Goal: Task Accomplishment & Management: Manage account settings

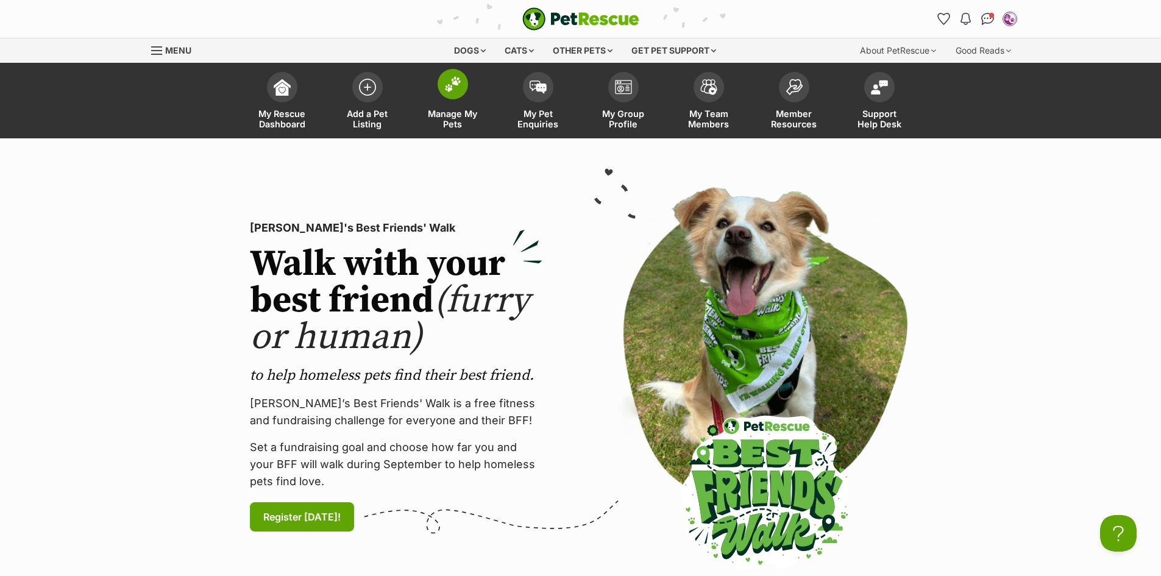
click at [448, 86] on img at bounding box center [452, 84] width 17 height 16
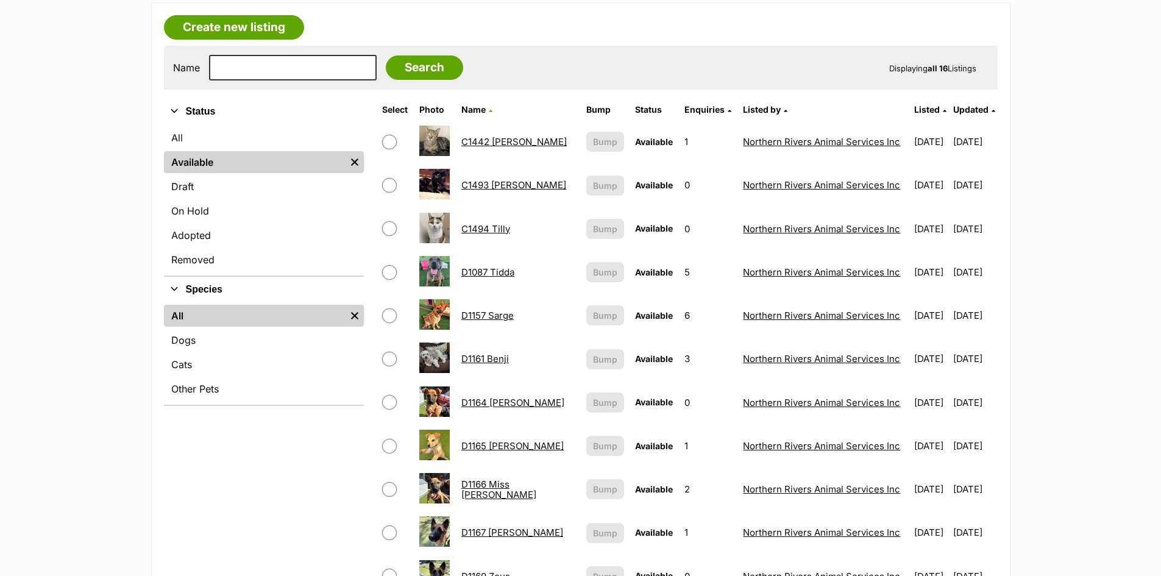
scroll to position [183, 0]
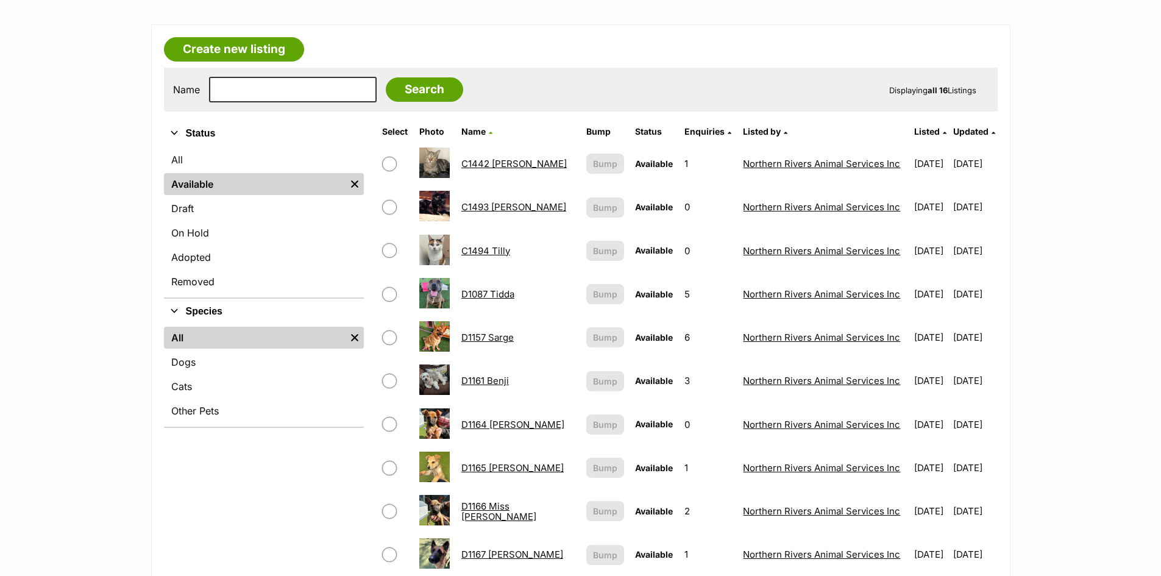
click at [487, 425] on link "D1164 Dorey" at bounding box center [512, 425] width 103 height 12
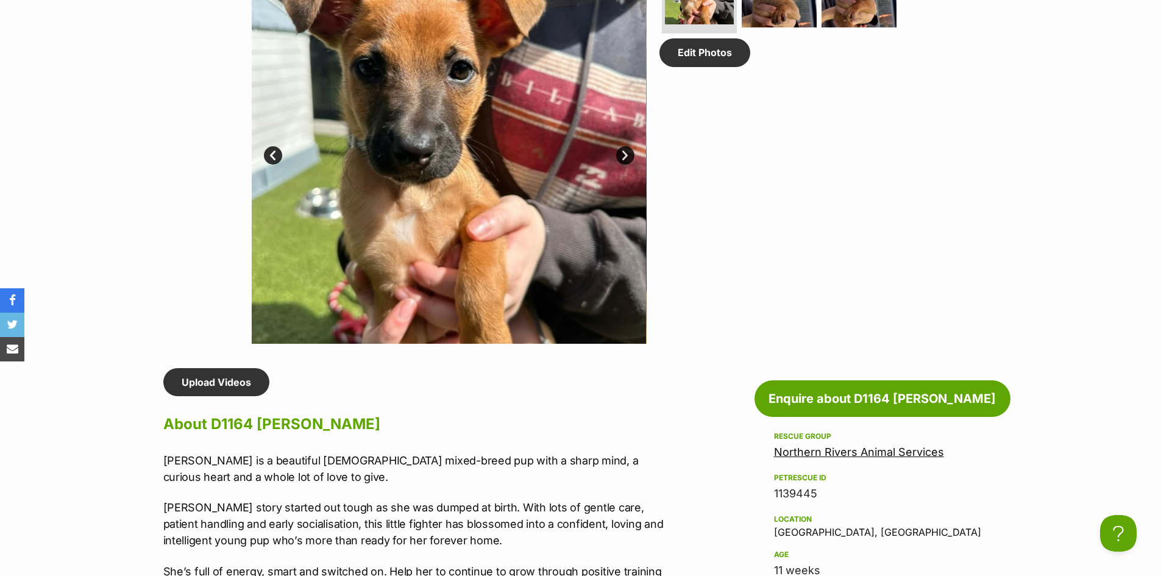
scroll to position [548, 0]
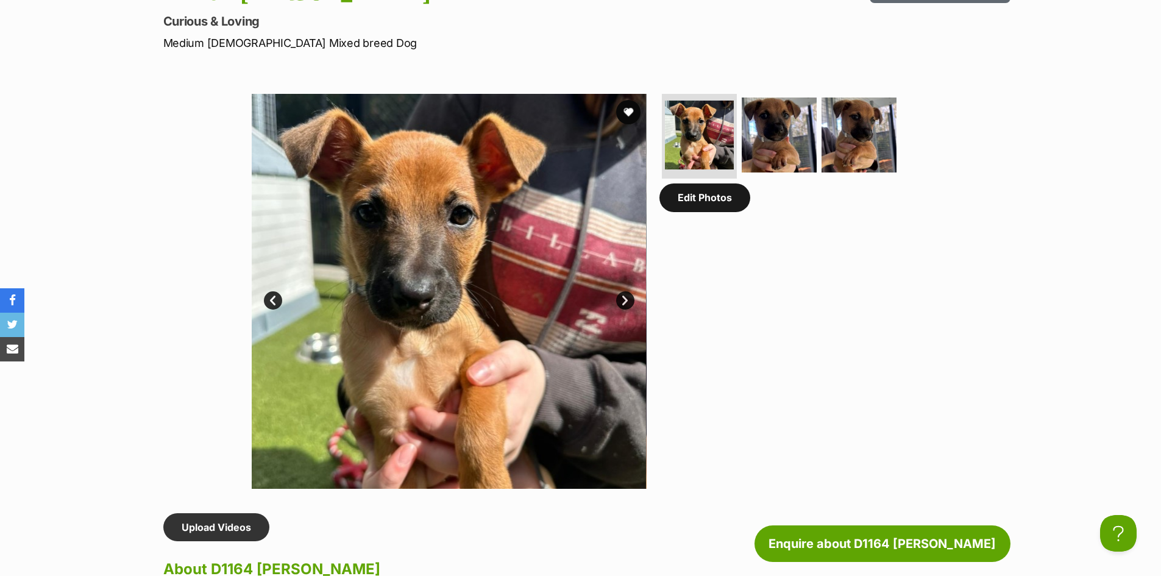
click at [718, 211] on link "Edit Photos" at bounding box center [704, 197] width 91 height 28
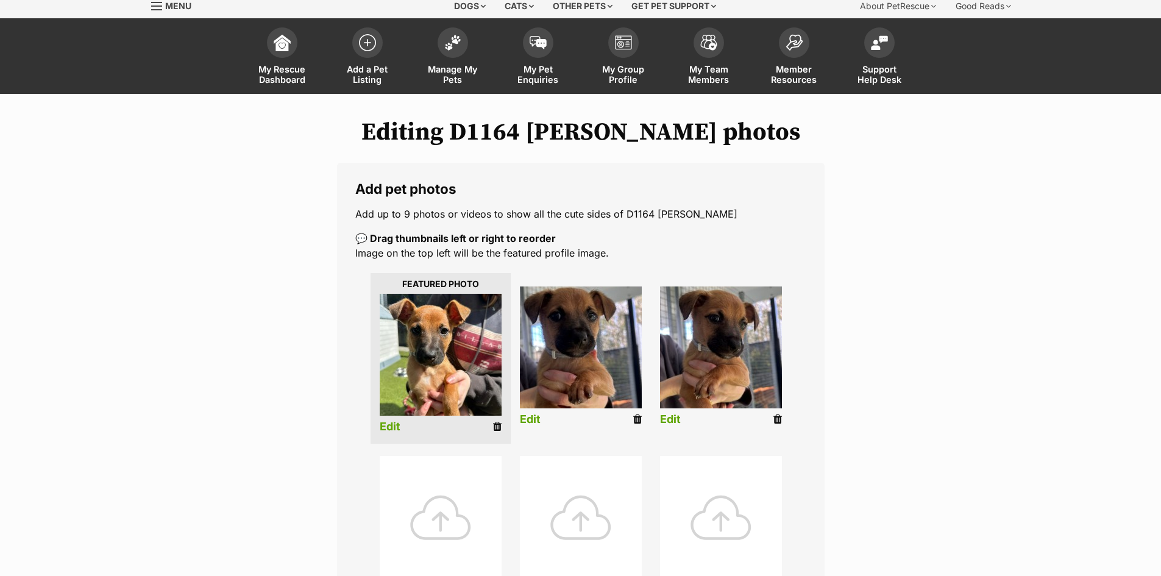
scroll to position [122, 0]
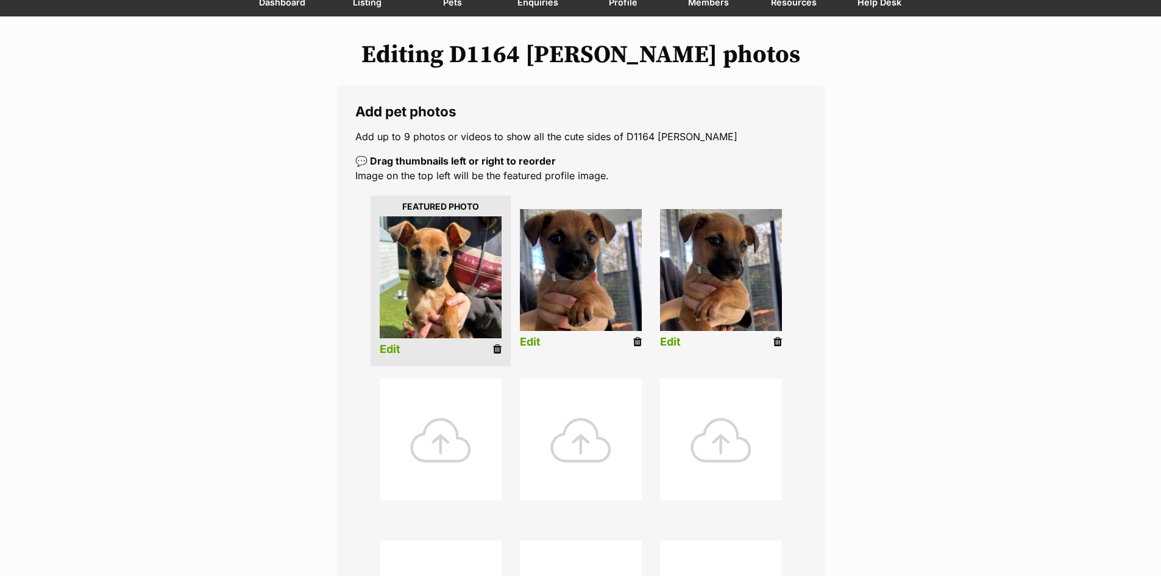
click at [599, 295] on img at bounding box center [581, 270] width 122 height 122
click at [603, 282] on img at bounding box center [581, 270] width 122 height 122
click at [635, 339] on icon at bounding box center [637, 341] width 9 height 11
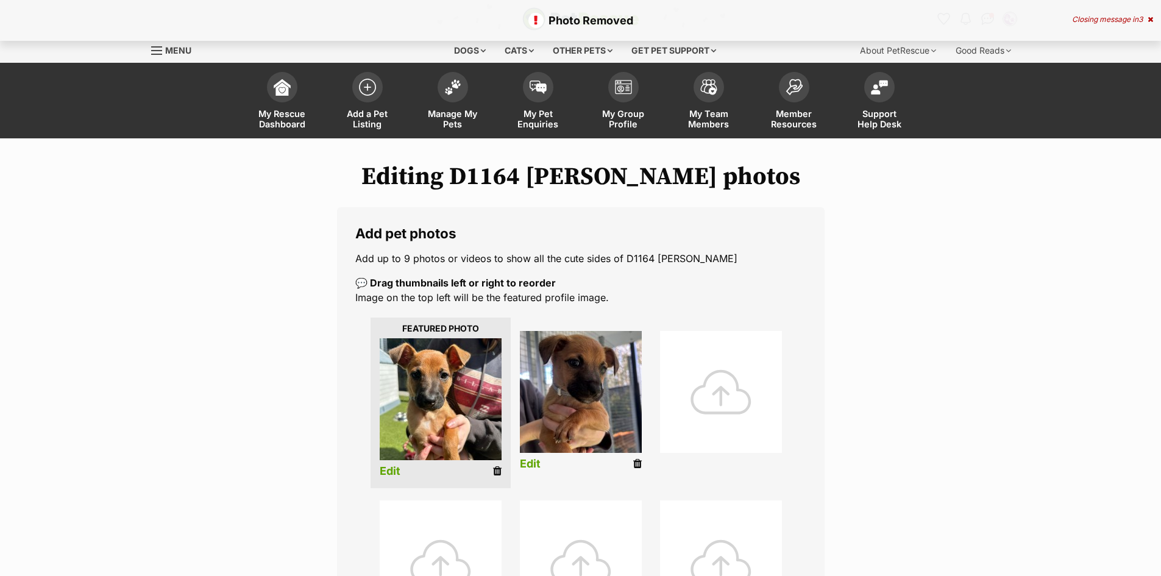
click at [635, 461] on icon at bounding box center [637, 463] width 9 height 11
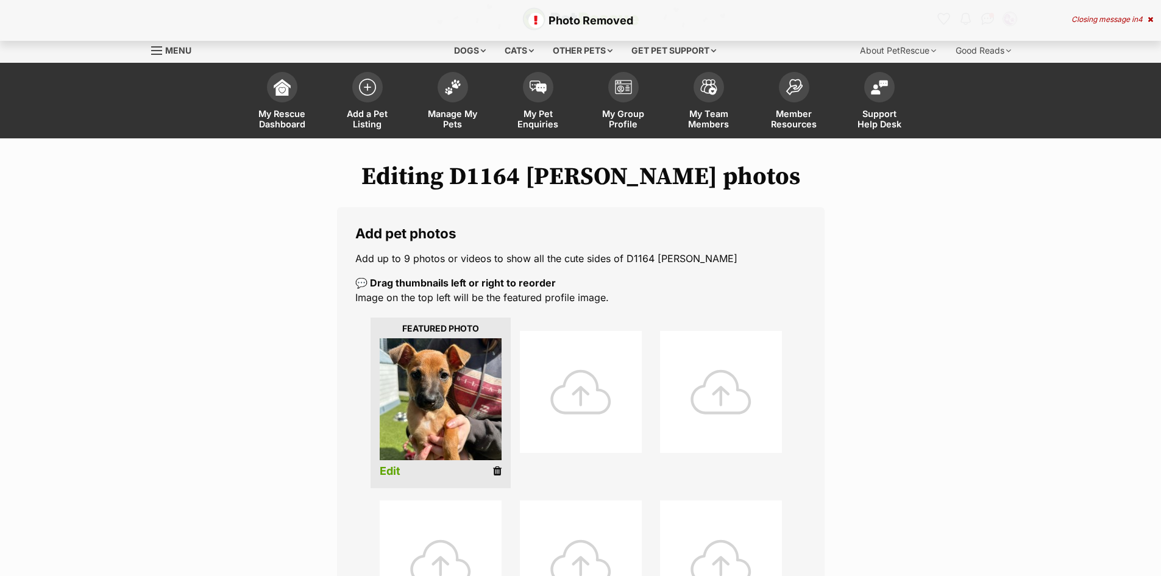
click at [588, 392] on div at bounding box center [581, 392] width 122 height 122
click at [585, 392] on div at bounding box center [581, 392] width 122 height 122
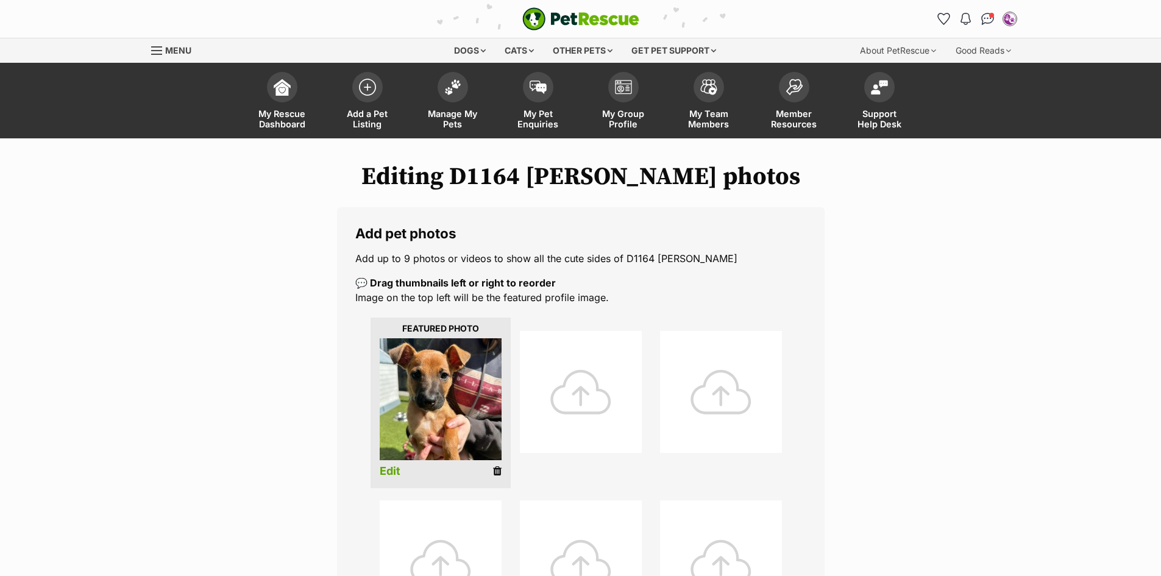
click at [586, 393] on div at bounding box center [581, 392] width 122 height 122
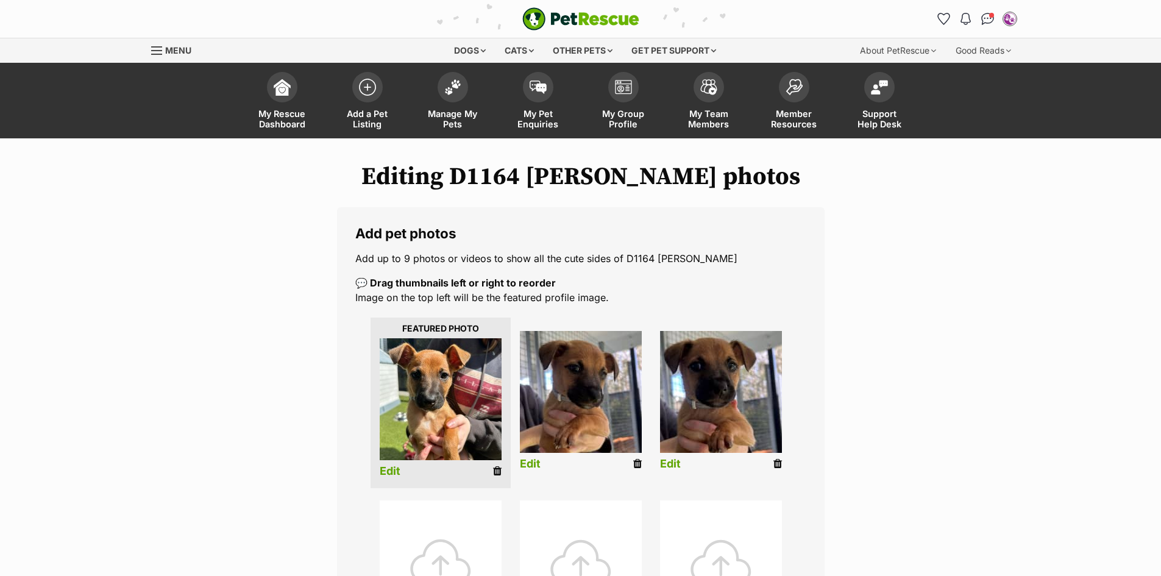
click at [437, 558] on div at bounding box center [441, 561] width 122 height 122
click at [453, 81] on img at bounding box center [452, 84] width 17 height 16
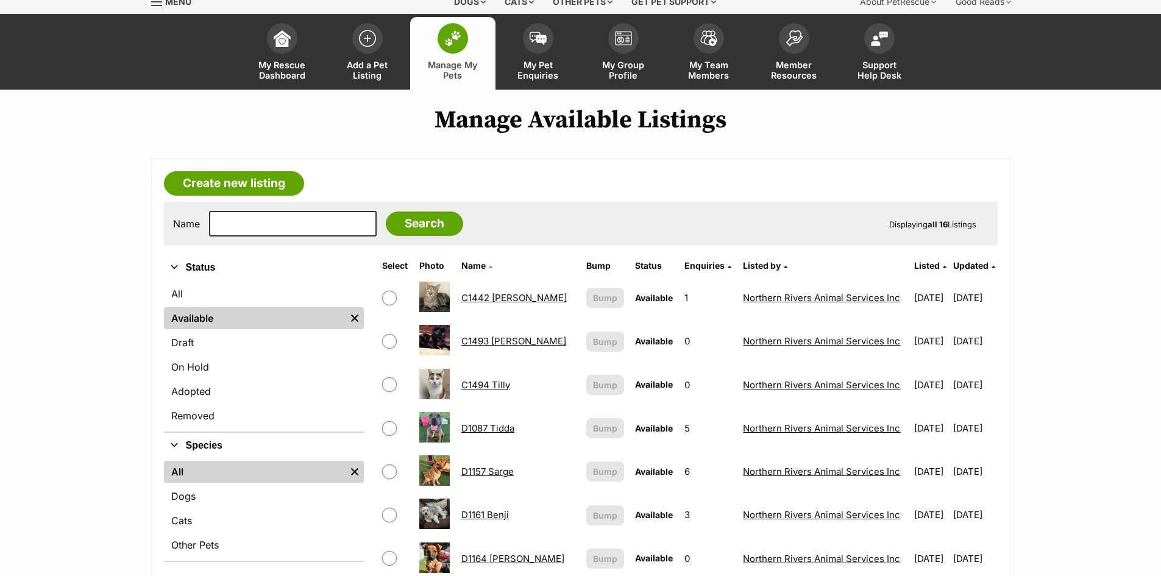
scroll to position [183, 0]
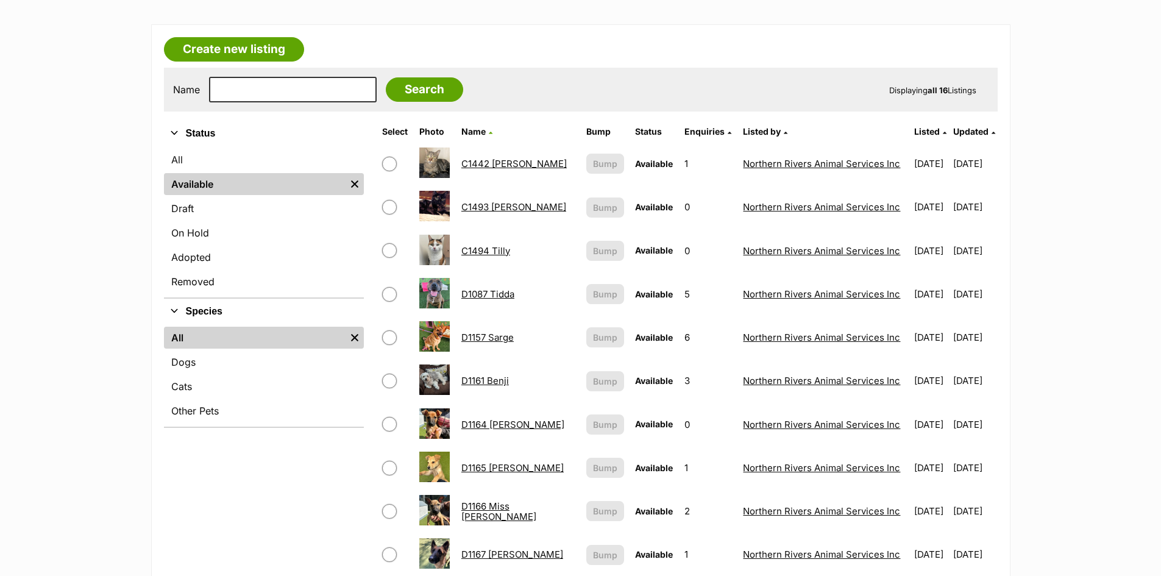
click at [508, 467] on link "D1165 [PERSON_NAME]" at bounding box center [512, 468] width 102 height 12
click at [508, 467] on link "D1165 Wilson" at bounding box center [512, 468] width 102 height 12
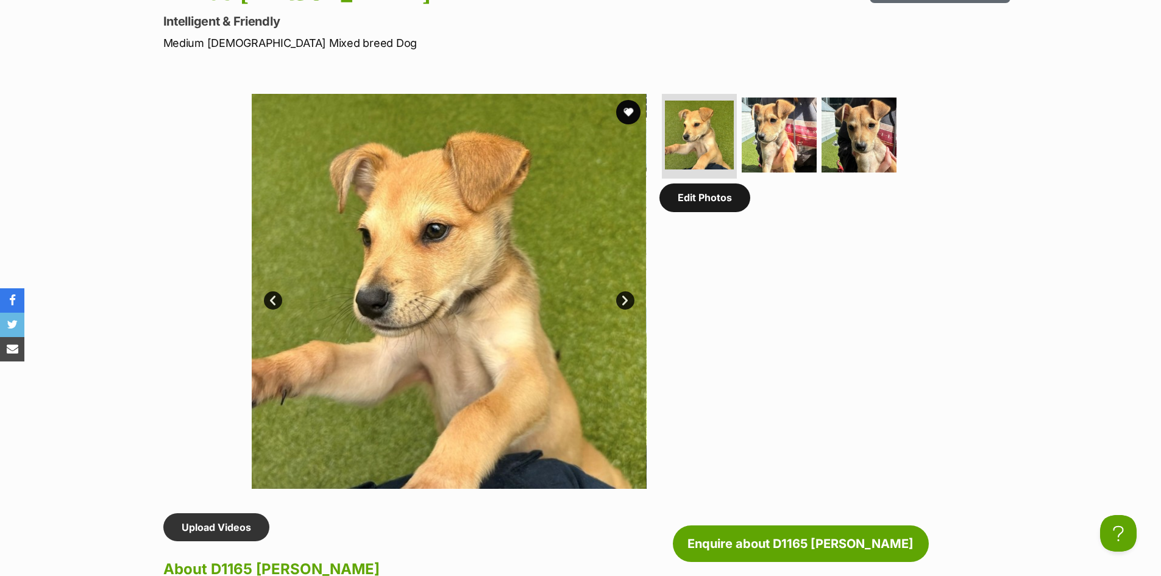
click at [711, 206] on link "Edit Photos" at bounding box center [704, 197] width 91 height 28
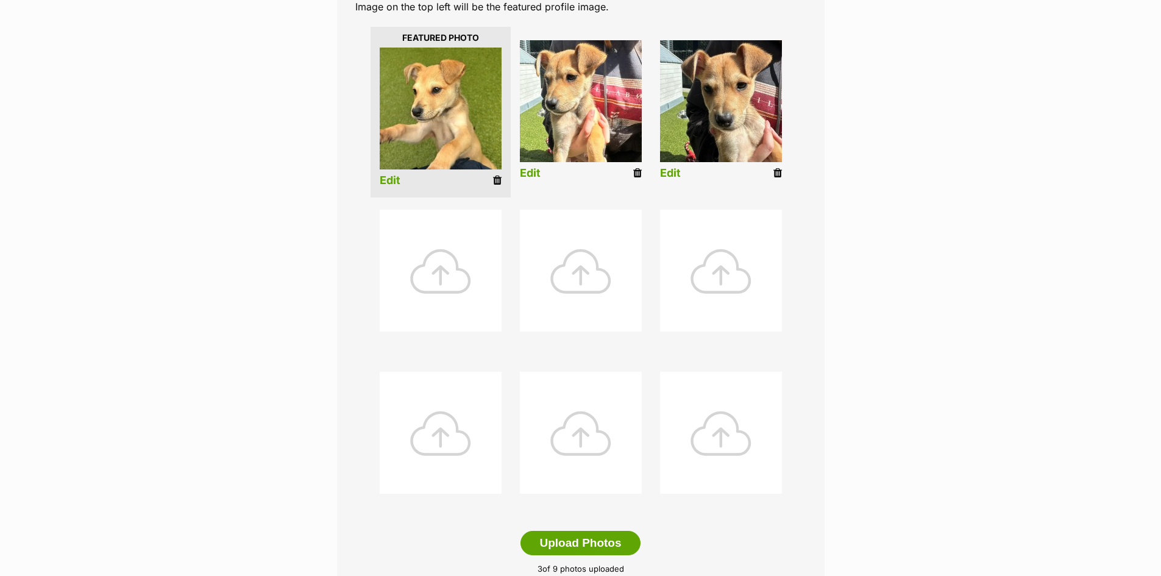
scroll to position [305, 0]
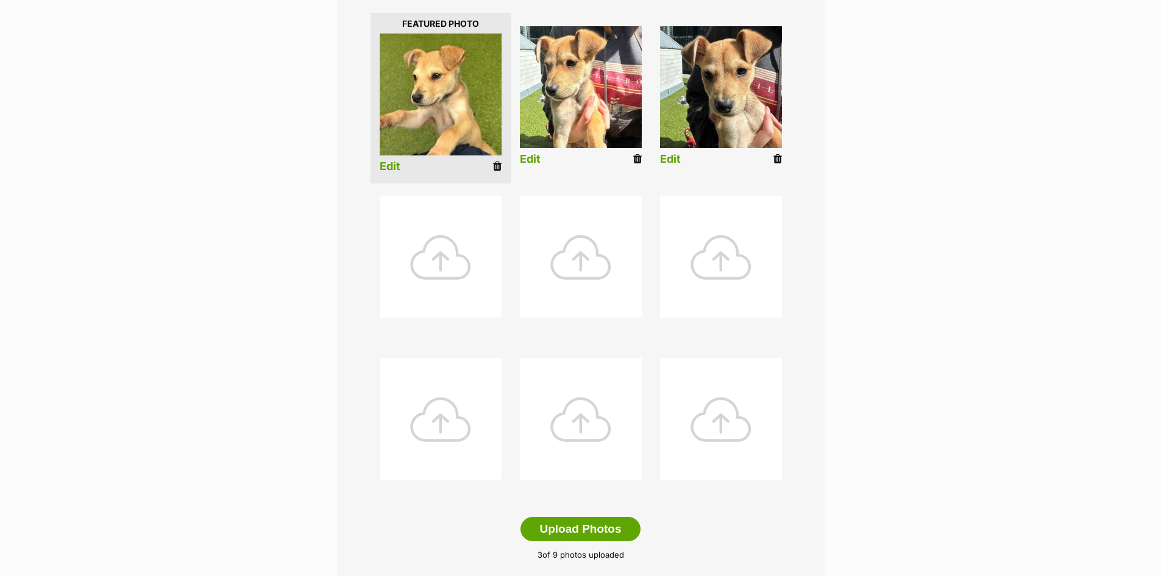
click at [441, 258] on div at bounding box center [441, 257] width 122 height 122
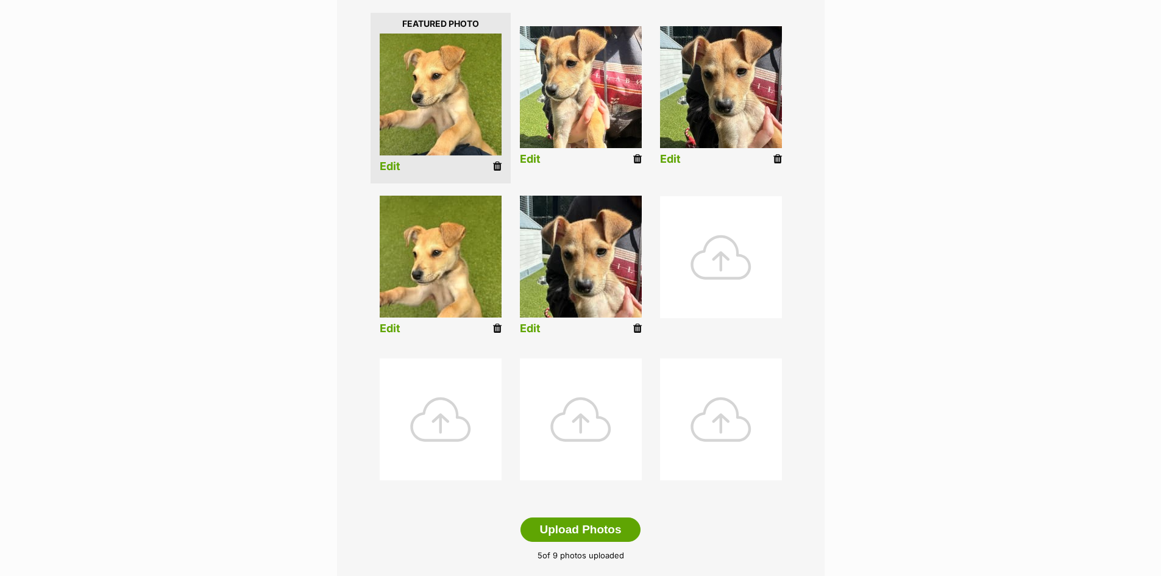
click at [497, 324] on icon at bounding box center [497, 328] width 9 height 11
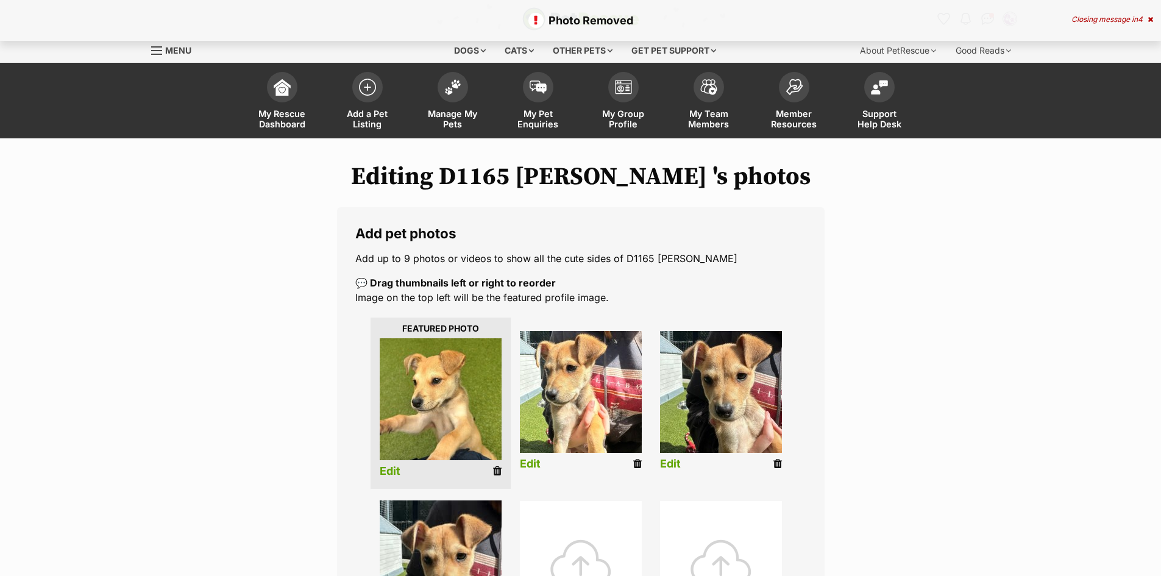
click at [493, 465] on link at bounding box center [497, 471] width 9 height 13
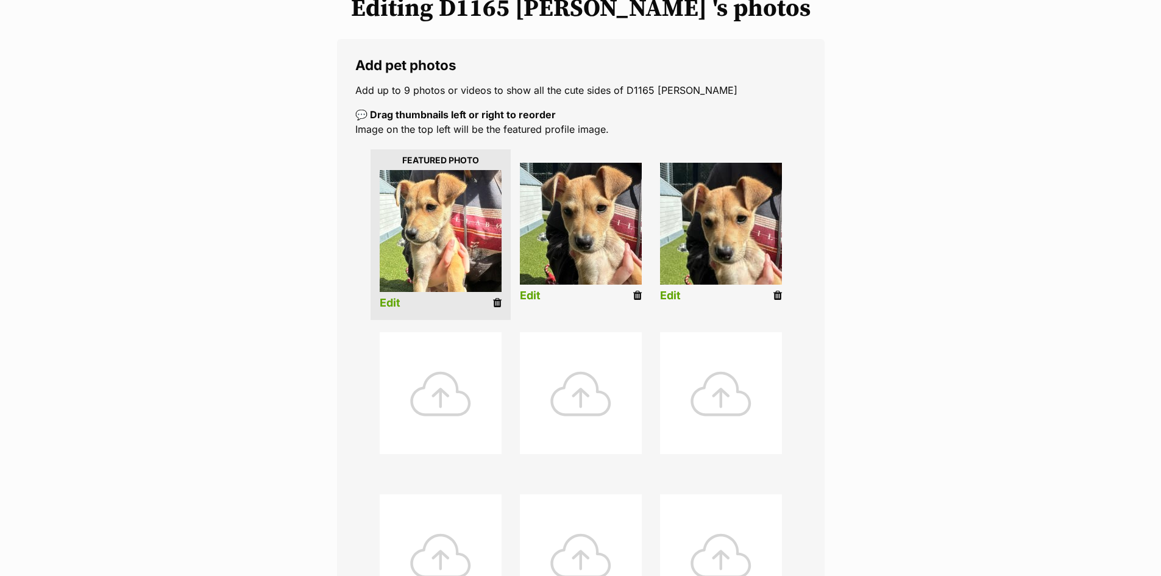
scroll to position [183, 0]
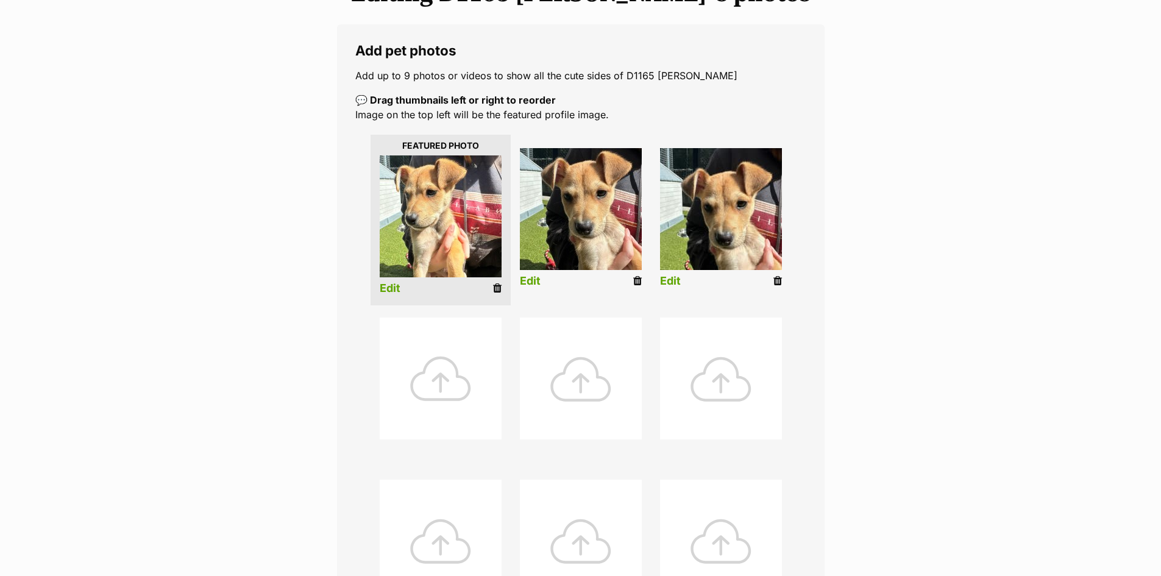
click at [441, 388] on div at bounding box center [441, 378] width 122 height 122
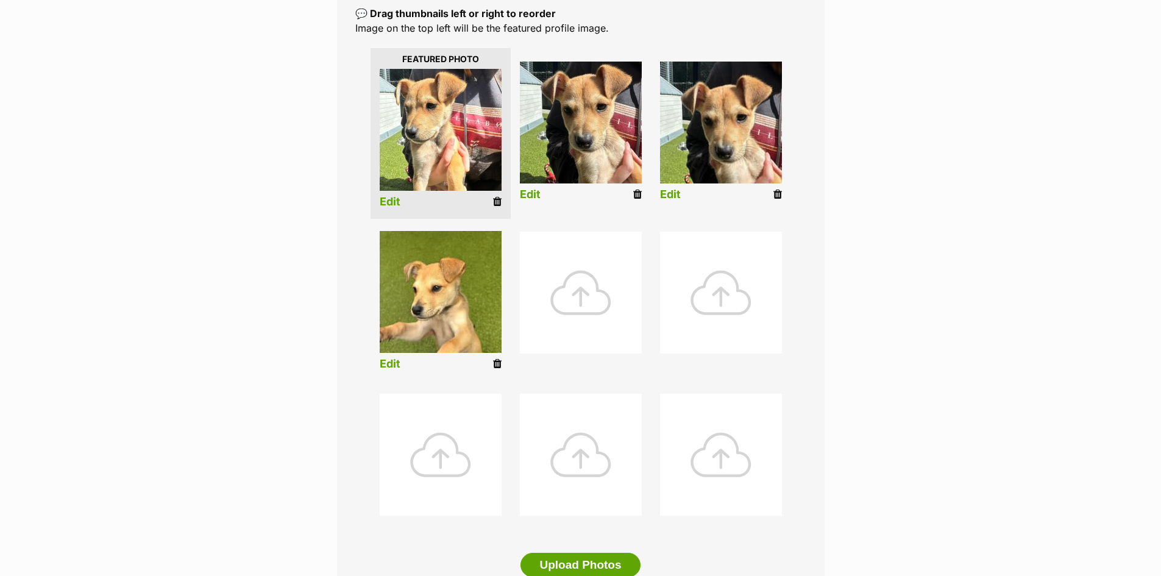
scroll to position [0, 0]
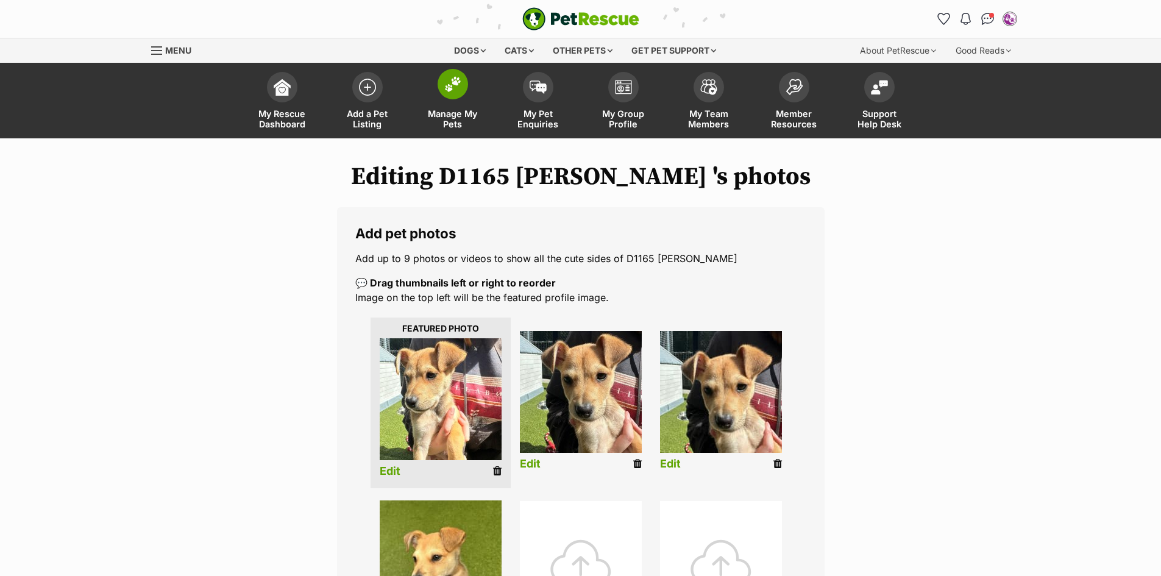
click at [450, 85] on img at bounding box center [452, 84] width 17 height 16
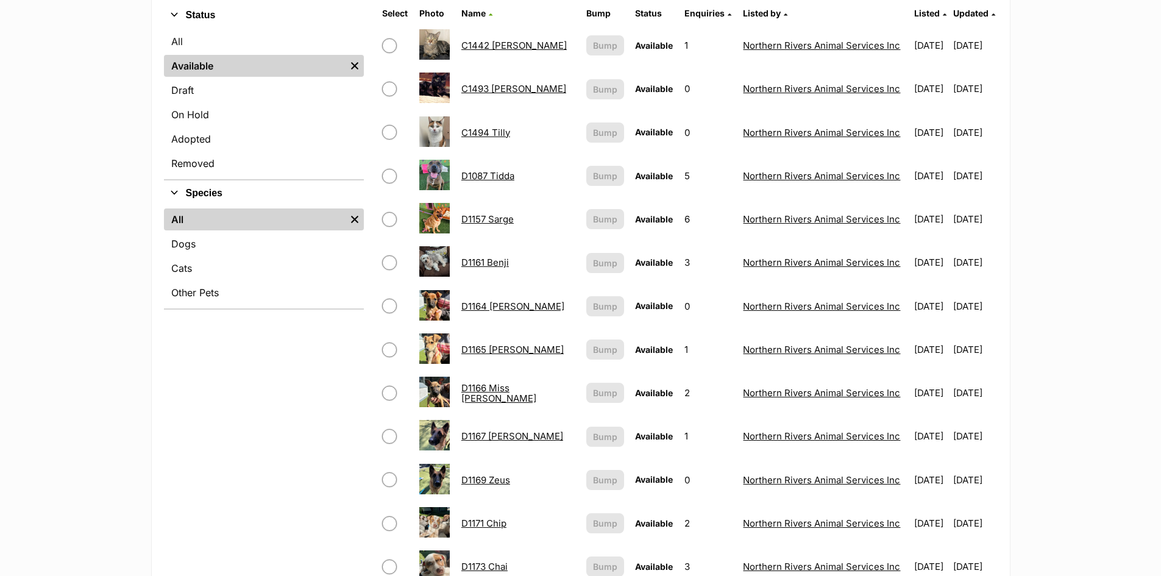
scroll to position [305, 0]
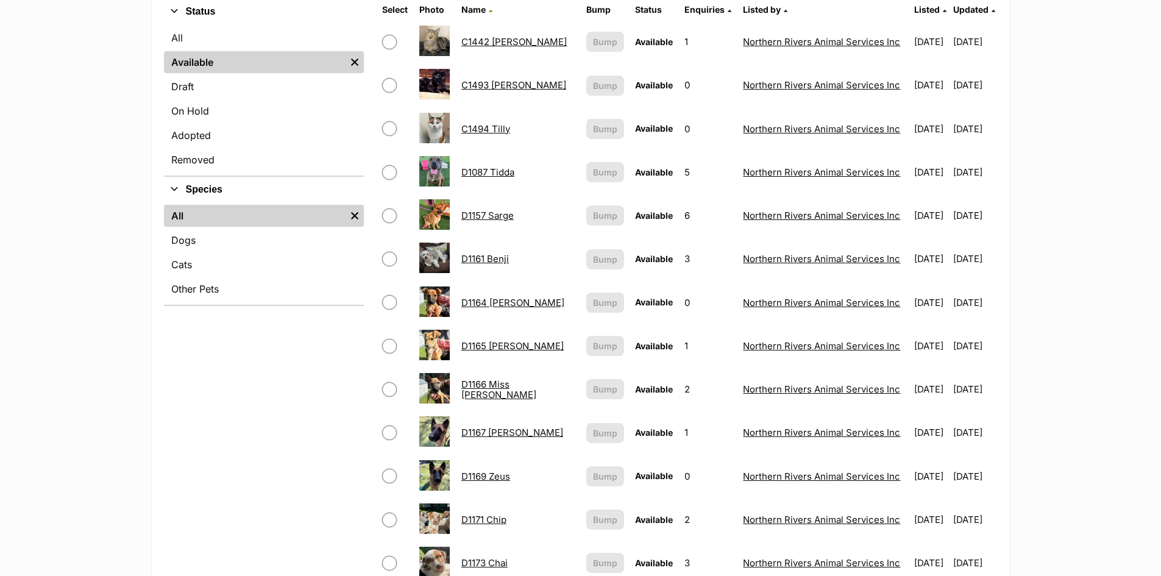
click at [520, 386] on link "D1166 Miss [PERSON_NAME]" at bounding box center [498, 389] width 75 height 22
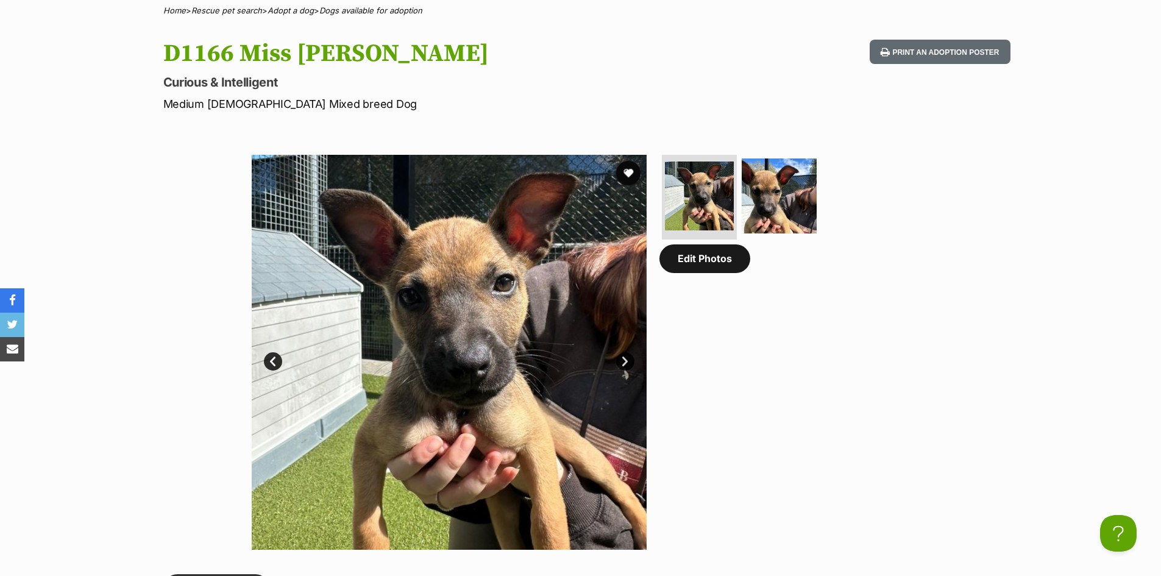
click at [717, 266] on link "Edit Photos" at bounding box center [704, 258] width 91 height 28
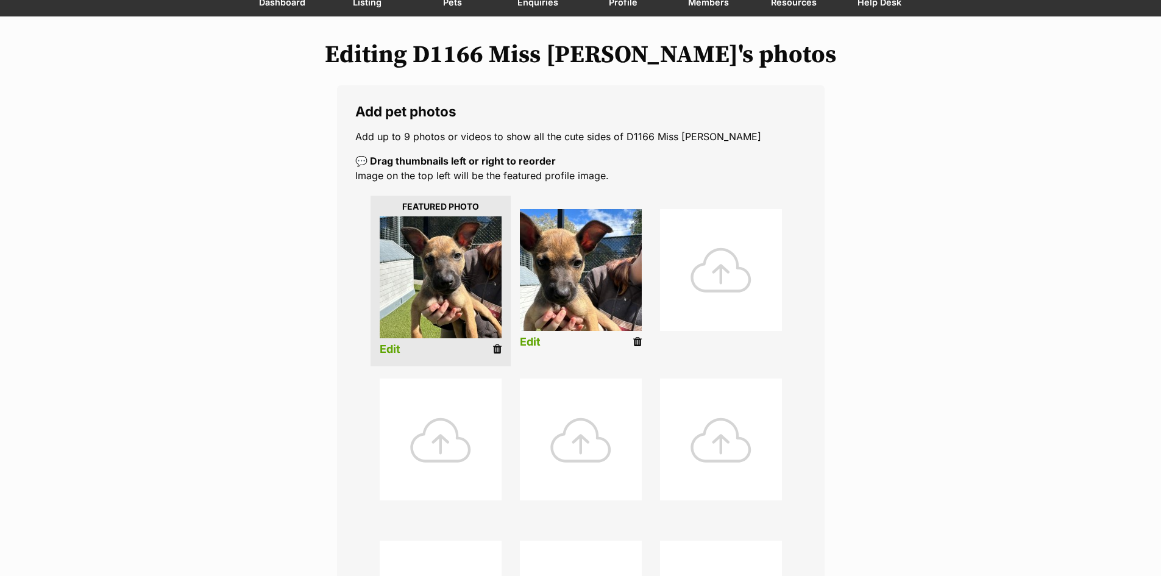
click at [723, 277] on div at bounding box center [721, 270] width 122 height 122
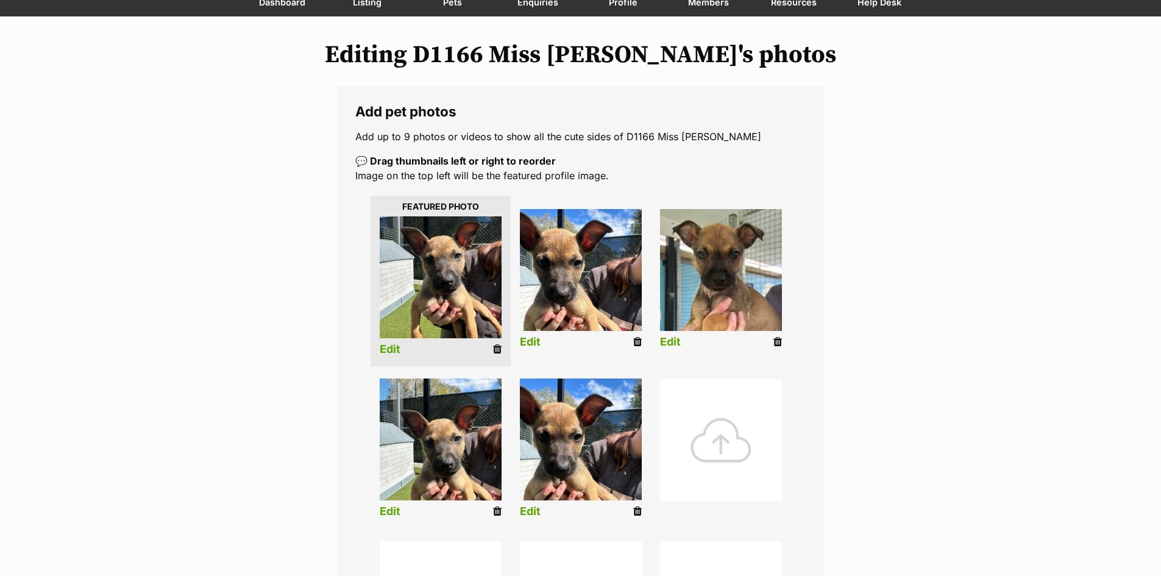
click at [497, 512] on icon at bounding box center [497, 511] width 9 height 11
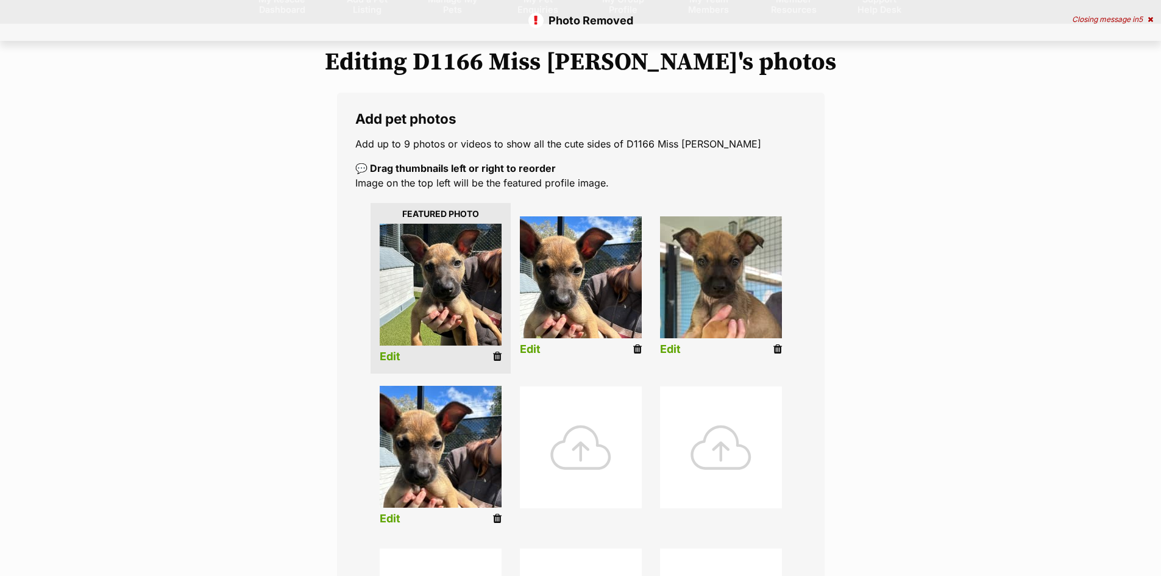
scroll to position [122, 0]
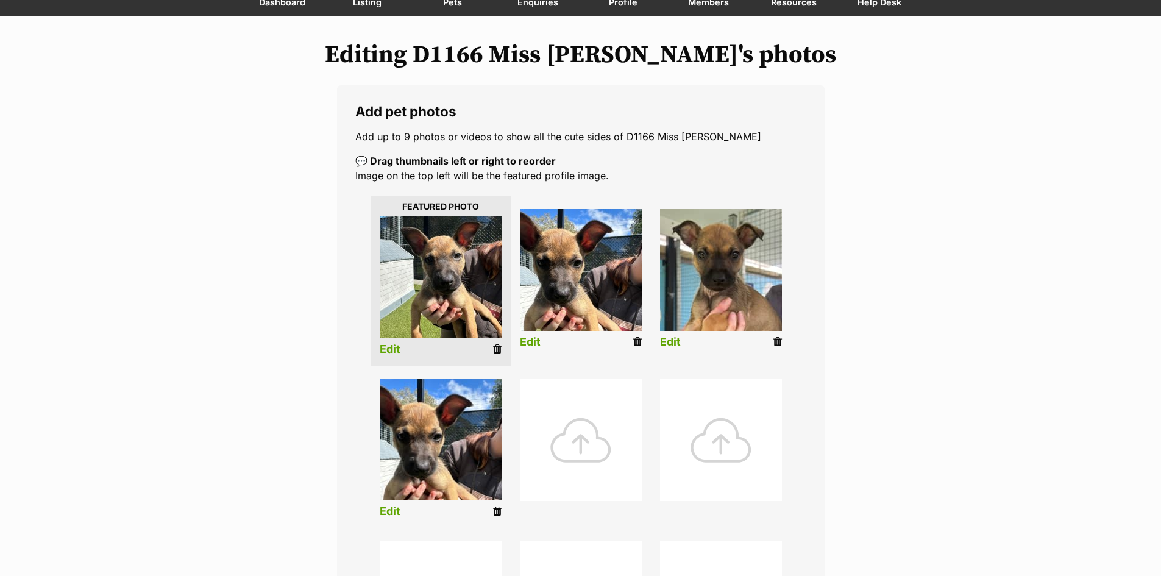
drag, startPoint x: 494, startPoint y: 511, endPoint x: 649, endPoint y: 58, distance: 477.8
click at [495, 511] on icon at bounding box center [497, 511] width 9 height 11
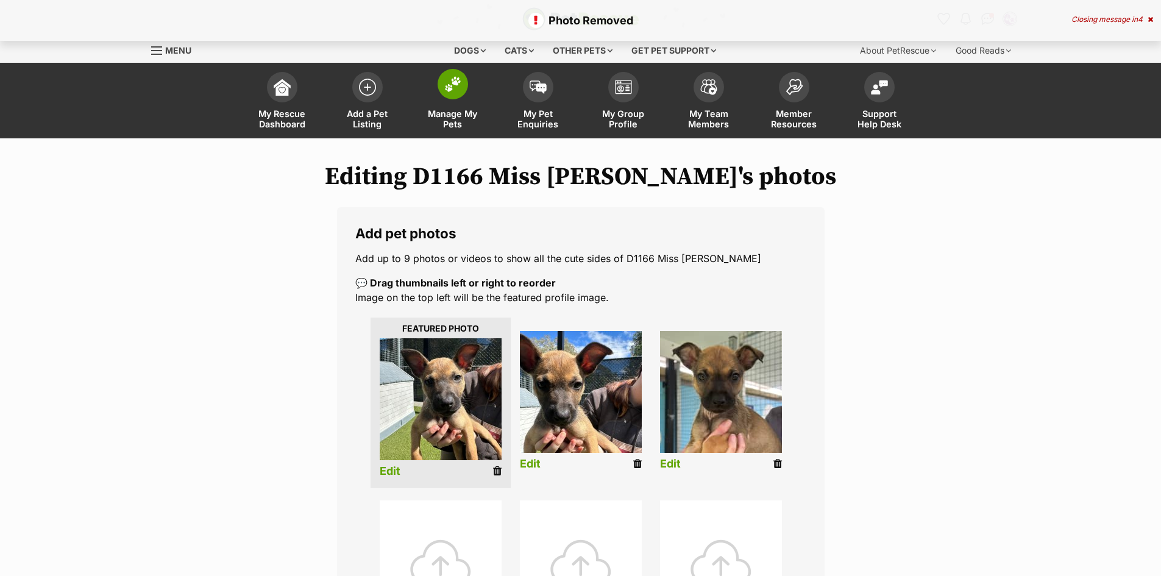
click at [462, 88] on span at bounding box center [452, 84] width 30 height 30
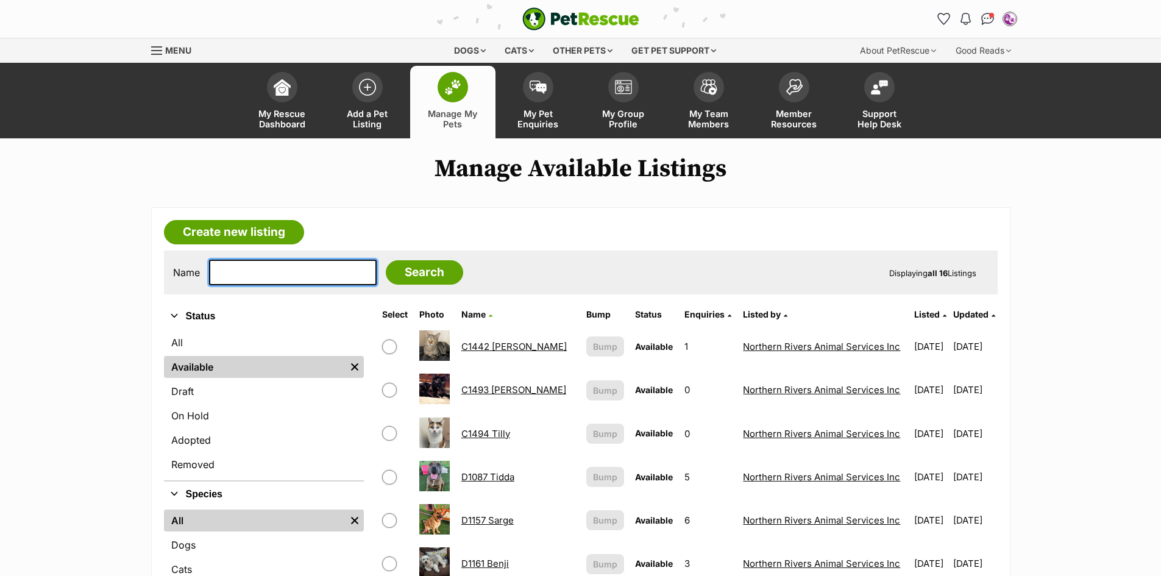
click at [306, 273] on input "text" at bounding box center [293, 273] width 168 height 26
type input "Gordo"
click at [405, 264] on input "Search" at bounding box center [424, 272] width 77 height 24
